Goal: Information Seeking & Learning: Learn about a topic

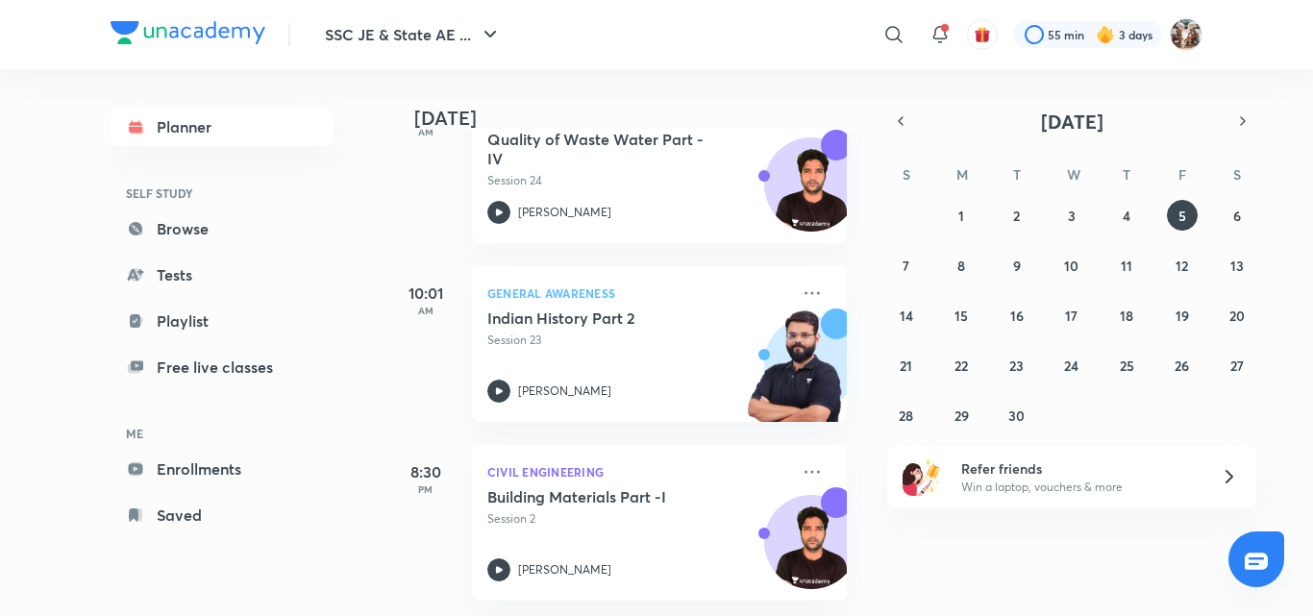
scroll to position [346, 0]
click at [1261, 556] on icon at bounding box center [1255, 561] width 23 height 23
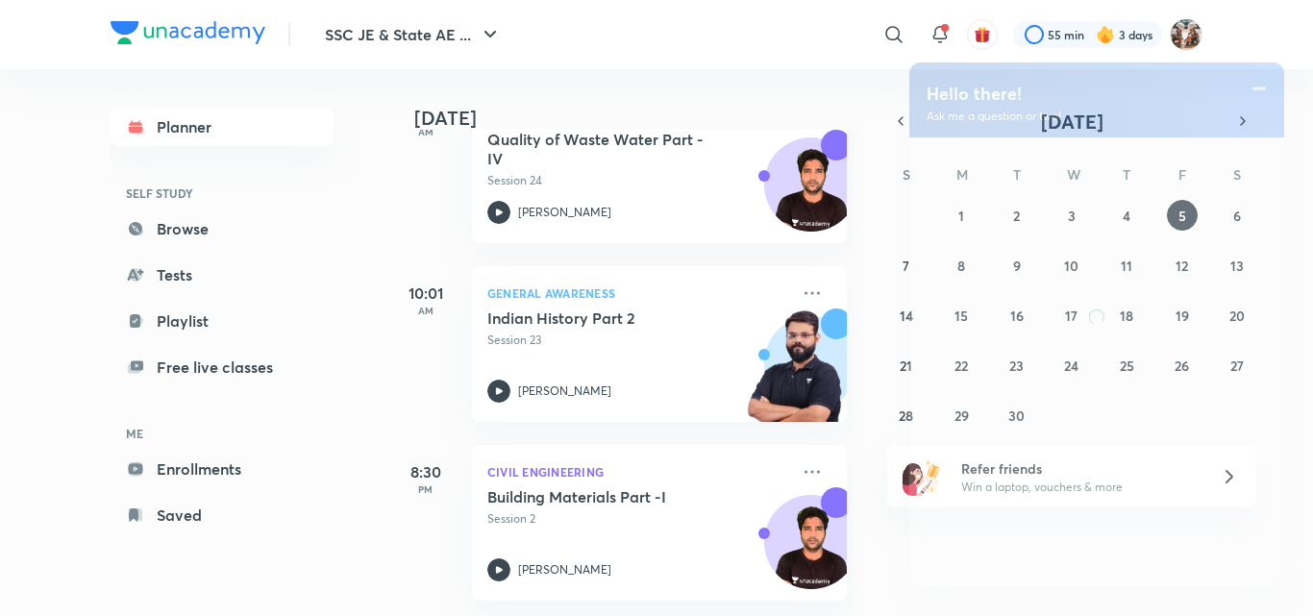
click at [1261, 556] on div at bounding box center [1096, 362] width 375 height 450
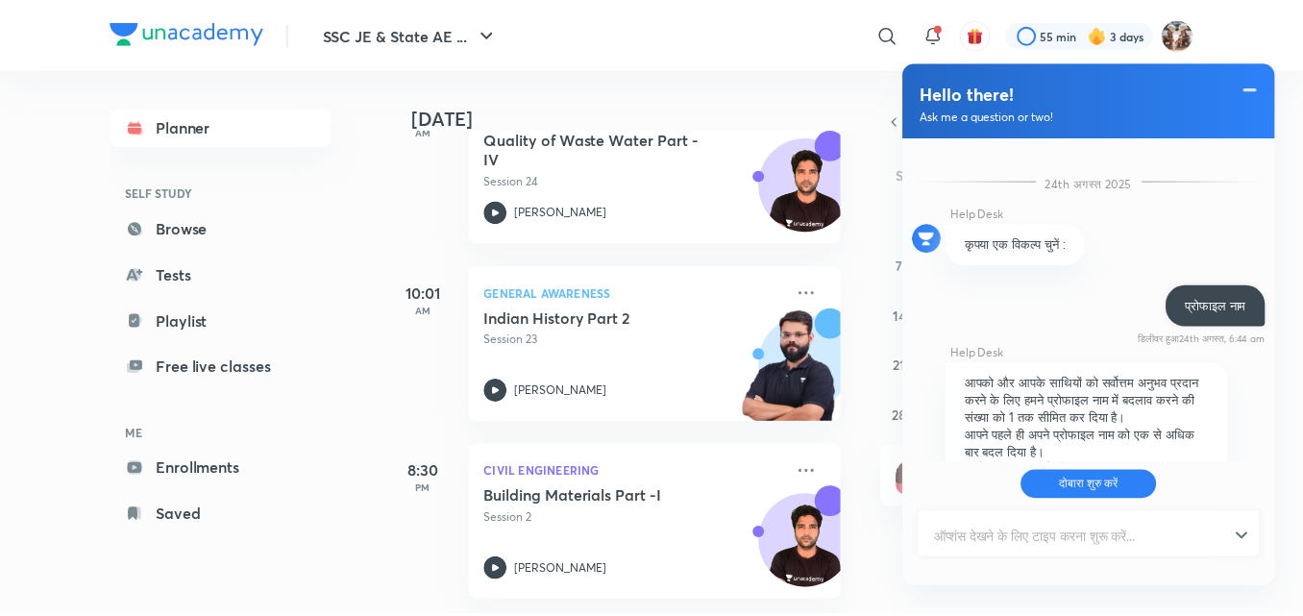
scroll to position [659, 0]
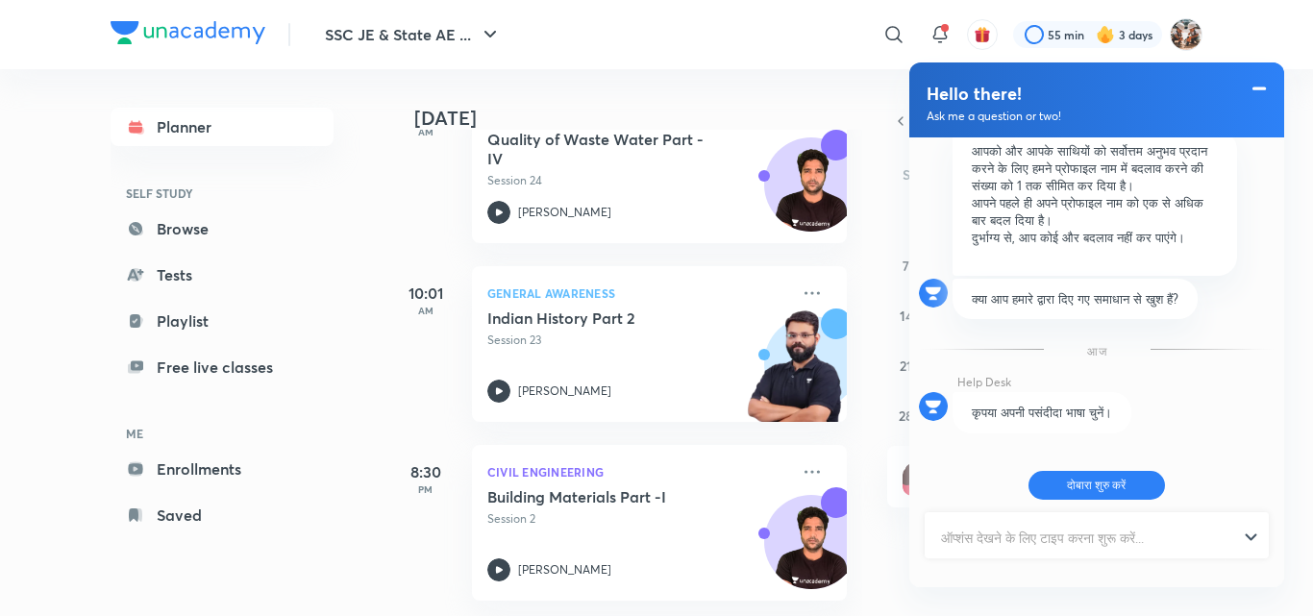
click at [1263, 78] on span at bounding box center [1258, 88] width 19 height 23
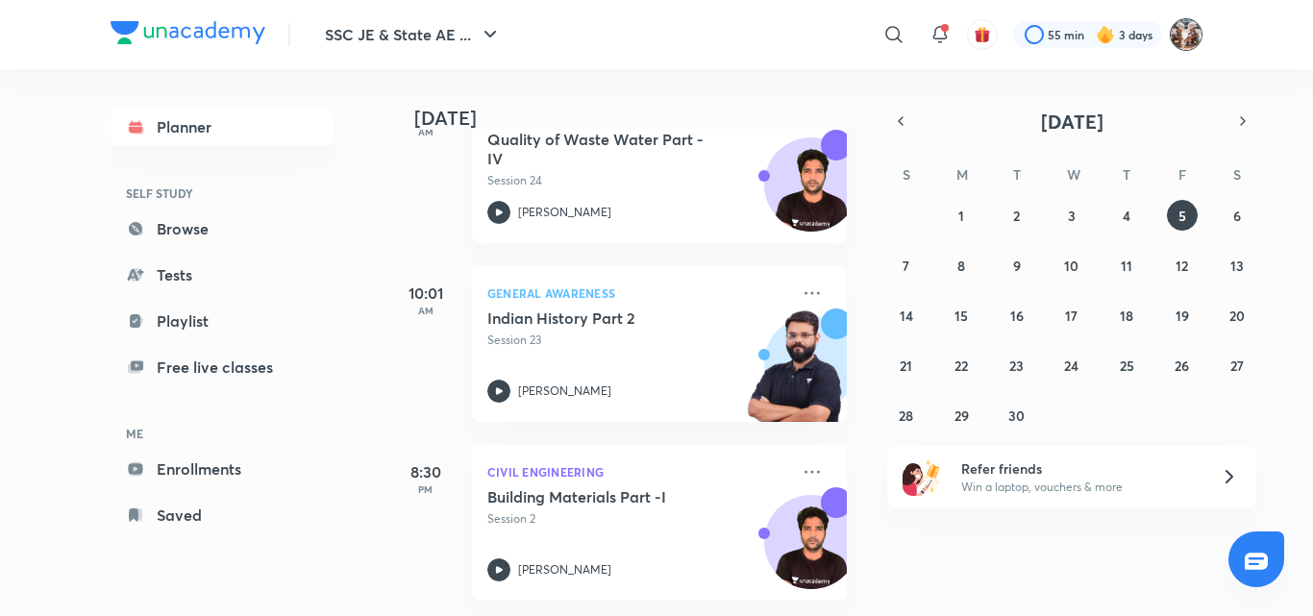
click at [1180, 32] on img at bounding box center [1185, 34] width 33 height 33
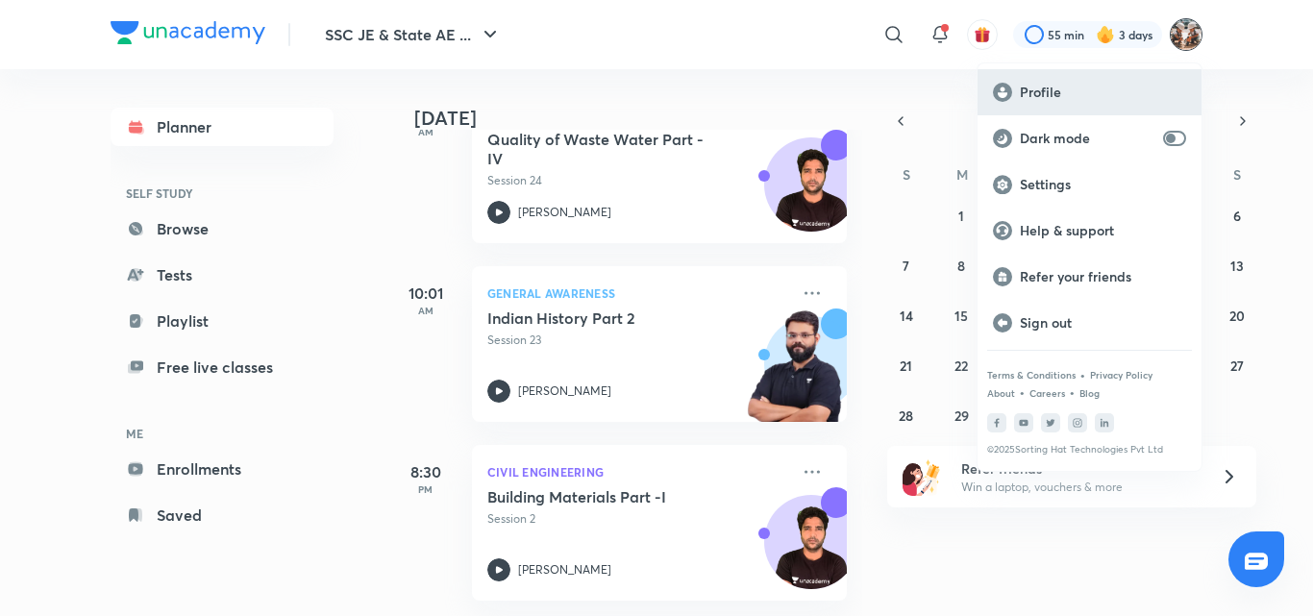
click at [1060, 85] on p "Profile" at bounding box center [1103, 92] width 166 height 17
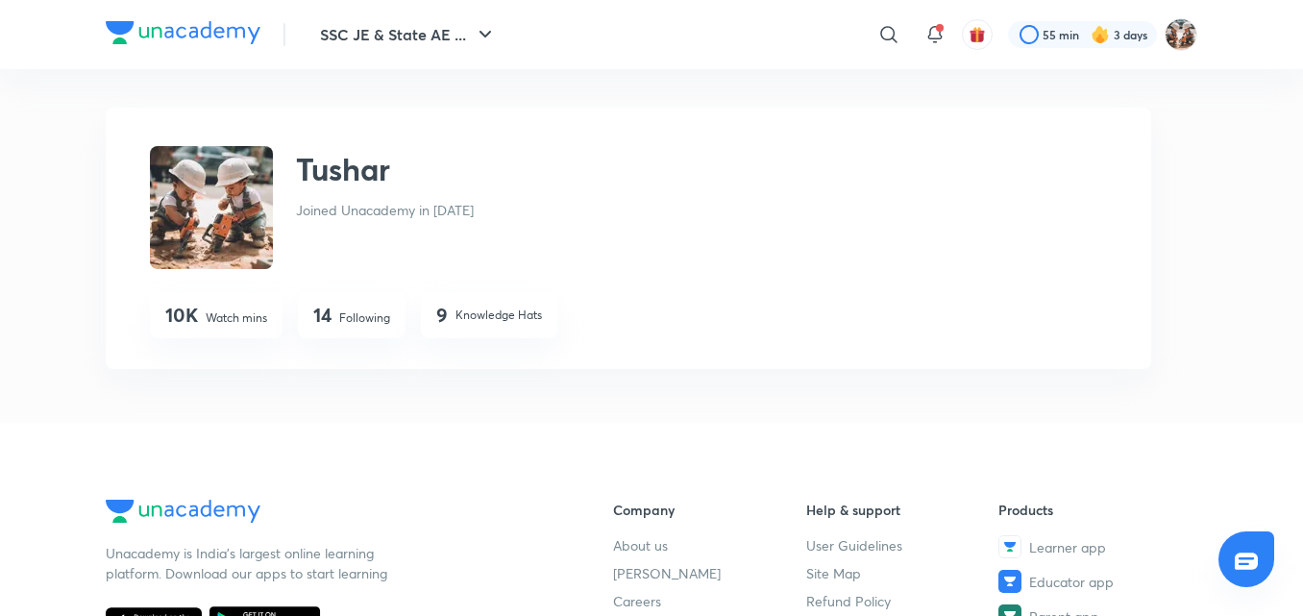
scroll to position [18, 0]
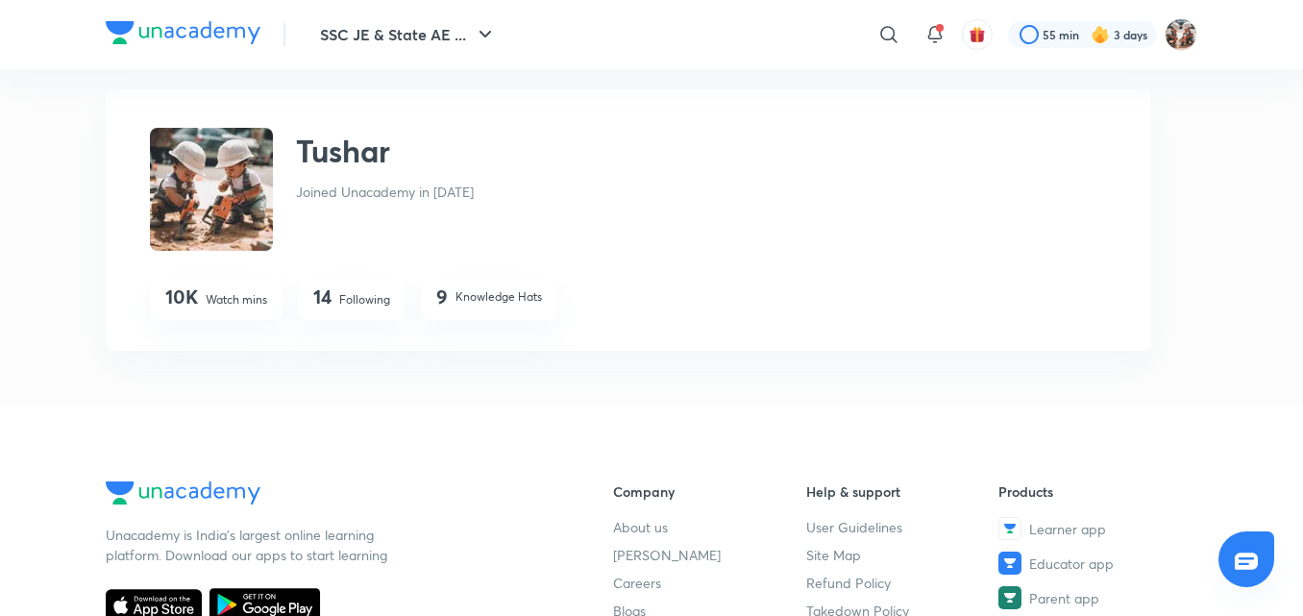
drag, startPoint x: 1285, startPoint y: 329, endPoint x: 1285, endPoint y: 349, distance: 20.2
click at [1285, 342] on div "SSC JE & State AE ... ​ 55 min 3 days [PERSON_NAME] Joined Unacademy in [DATE] …" at bounding box center [651, 513] width 1303 height 1063
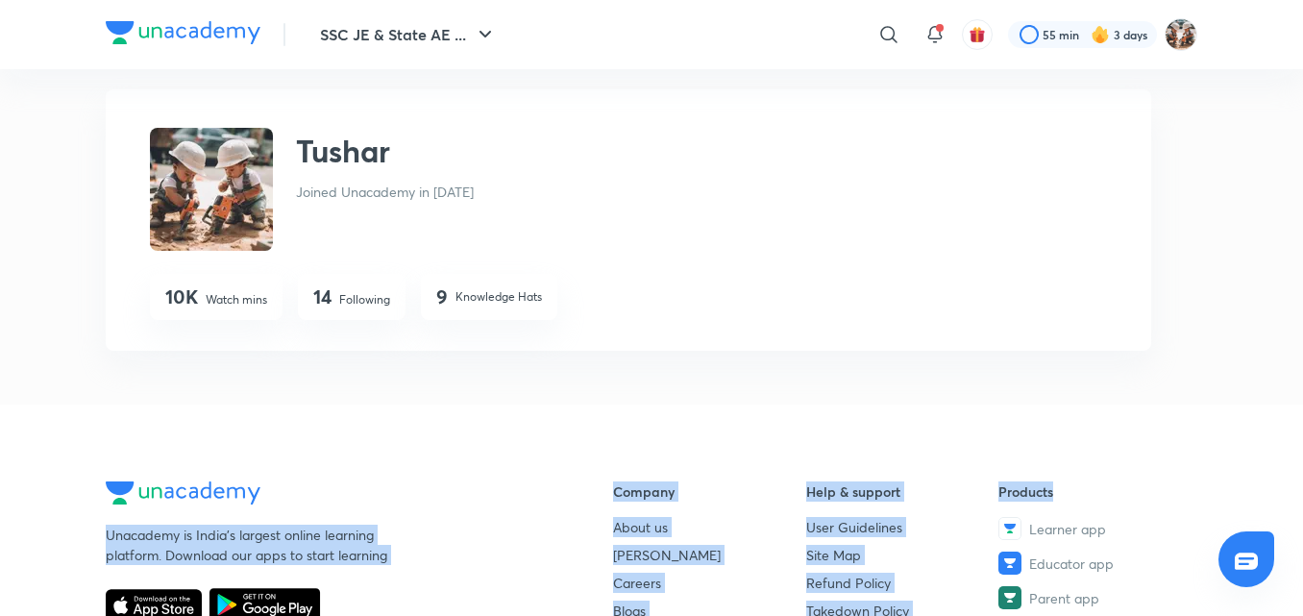
drag, startPoint x: 1285, startPoint y: 350, endPoint x: 1285, endPoint y: 395, distance: 45.2
click at [1285, 395] on div "SSC JE & State AE ... ​ 55 min 3 days [PERSON_NAME] Joined Unacademy in [DATE] …" at bounding box center [651, 513] width 1303 height 1063
click at [1238, 377] on div "SSC JE & State AE ... ​ 55 min 3 days [PERSON_NAME] Joined Unacademy in [DATE] …" at bounding box center [651, 513] width 1303 height 1063
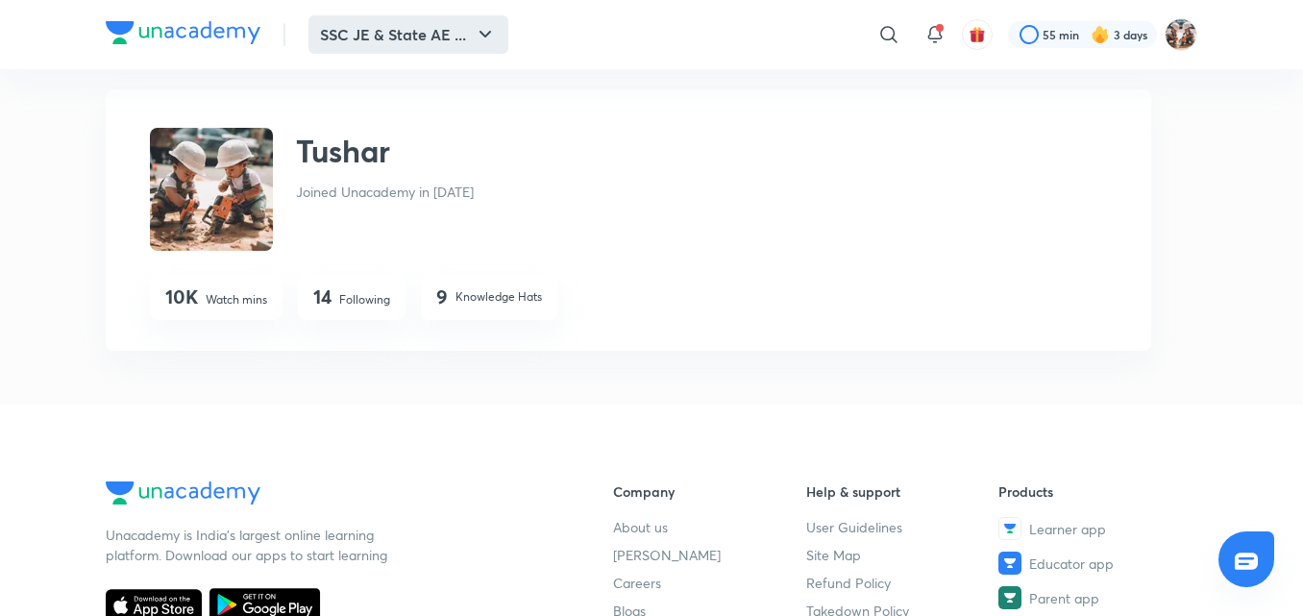
click at [454, 37] on button "SSC JE & State AE ..." at bounding box center [408, 34] width 200 height 38
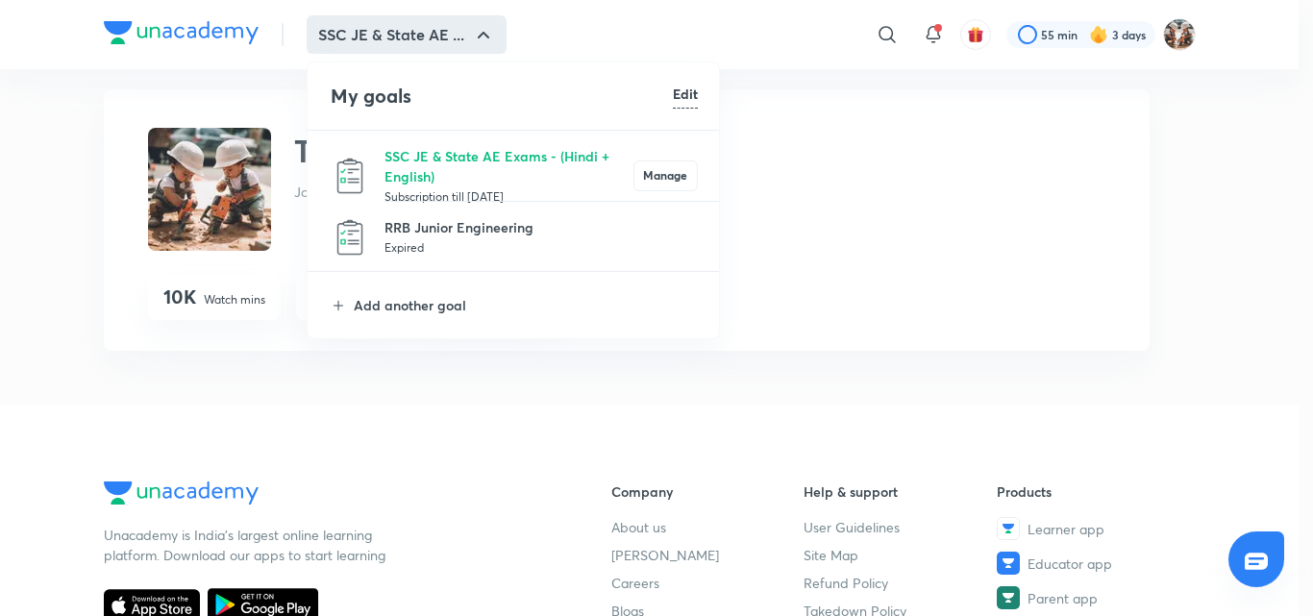
click at [756, 135] on div at bounding box center [656, 308] width 1313 height 616
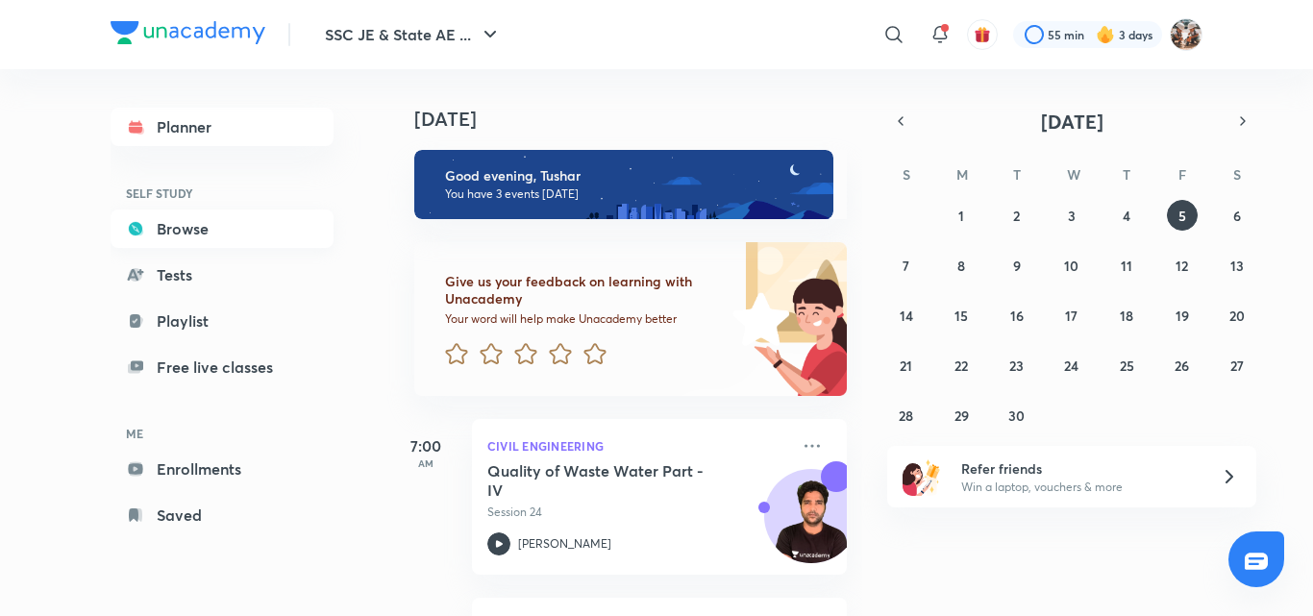
click at [190, 222] on link "Browse" at bounding box center [222, 228] width 223 height 38
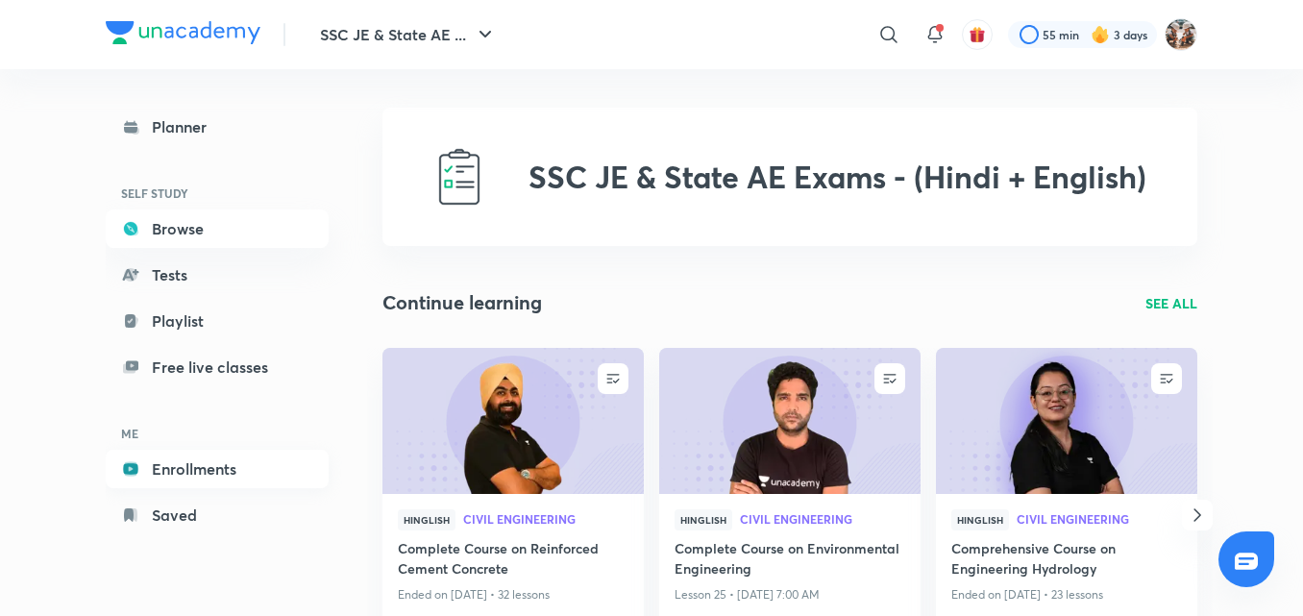
click at [210, 464] on link "Enrollments" at bounding box center [217, 469] width 223 height 38
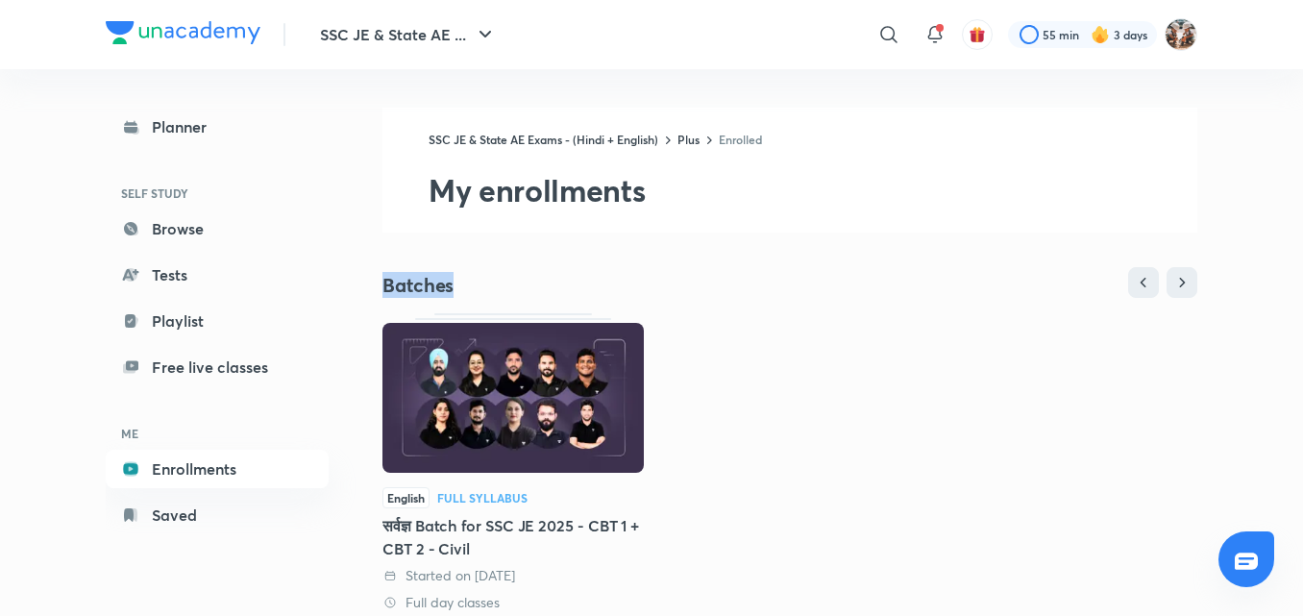
drag, startPoint x: 1300, startPoint y: 229, endPoint x: 1303, endPoint y: 274, distance: 45.3
click at [1303, 274] on html "SSC JE & State AE ... ​ 55 min 3 days Planner SELF STUDY Browse Tests Playlist …" at bounding box center [651, 548] width 1303 height 1096
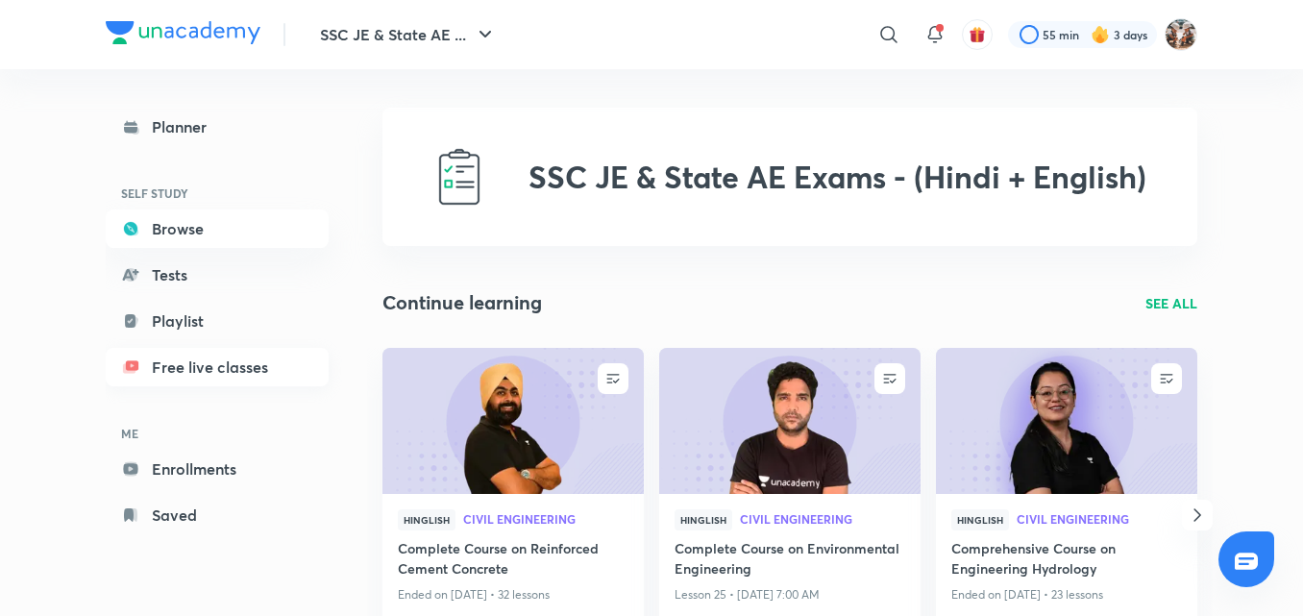
click at [262, 361] on link "Free live classes" at bounding box center [217, 367] width 223 height 38
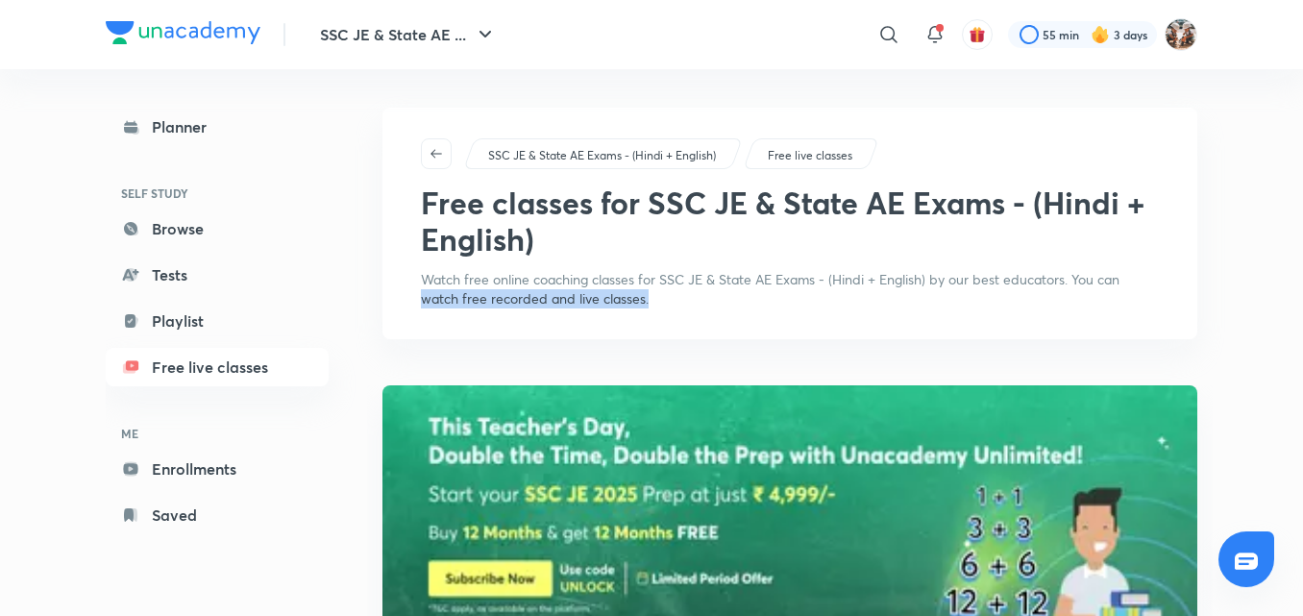
drag, startPoint x: 1284, startPoint y: 299, endPoint x: 1284, endPoint y: 279, distance: 20.2
